Goal: Find specific page/section

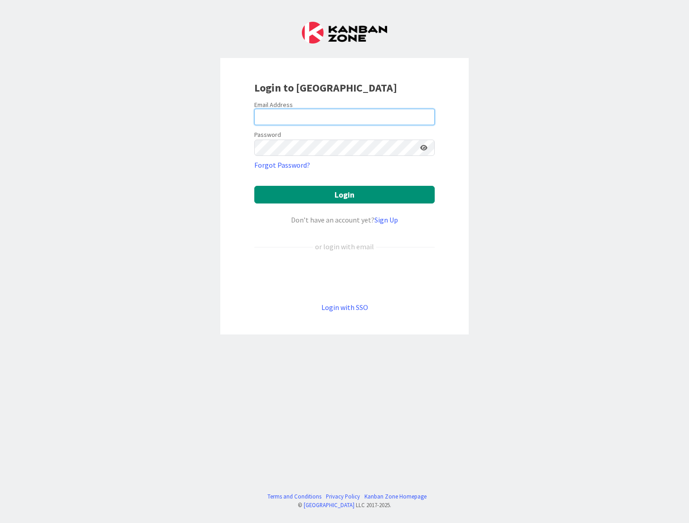
type input "[PERSON_NAME][EMAIL_ADDRESS][DOMAIN_NAME]"
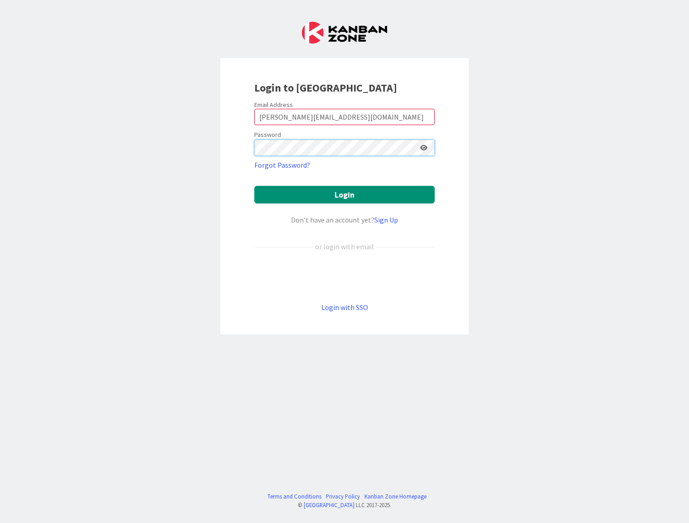
click at [344, 194] on button "Login" at bounding box center [344, 195] width 180 height 18
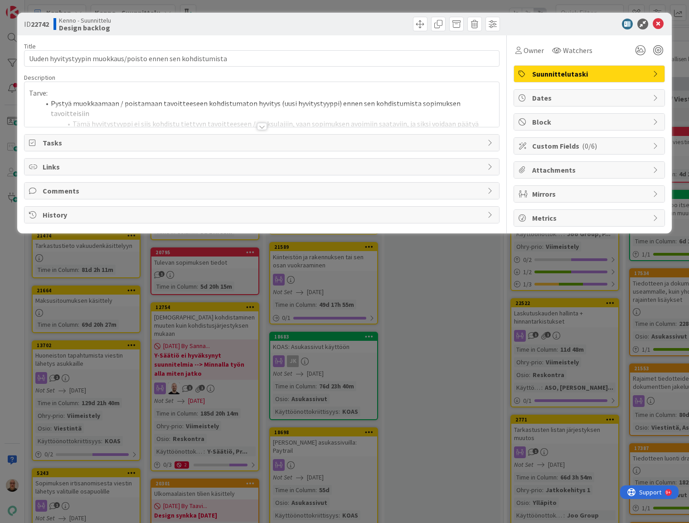
click at [264, 126] on div at bounding box center [262, 126] width 10 height 7
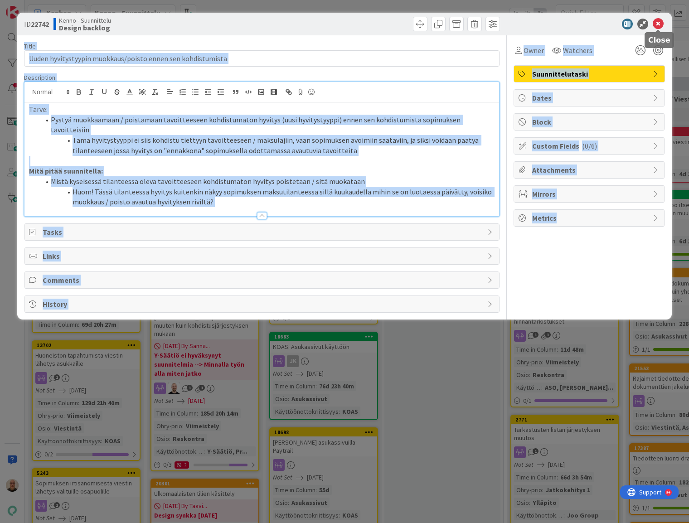
drag, startPoint x: 656, startPoint y: 25, endPoint x: 658, endPoint y: 31, distance: 6.2
click at [658, 31] on body "Kanban Kenno - Suunnittelu 1x 2x 3x 14 Max 8 Design backlog Sarake prioriteetti…" at bounding box center [344, 261] width 689 height 523
click at [657, 29] on icon at bounding box center [657, 24] width 11 height 11
